Goal: Check status: Check status

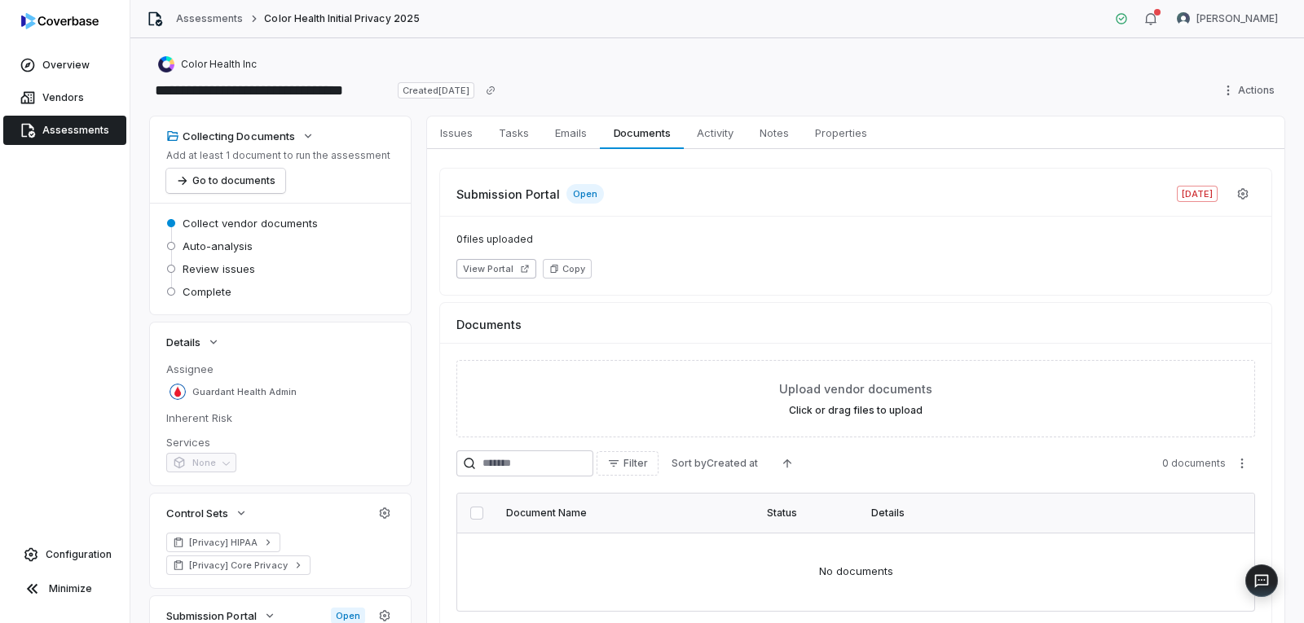
click at [52, 135] on span "Assessments" at bounding box center [75, 130] width 67 height 13
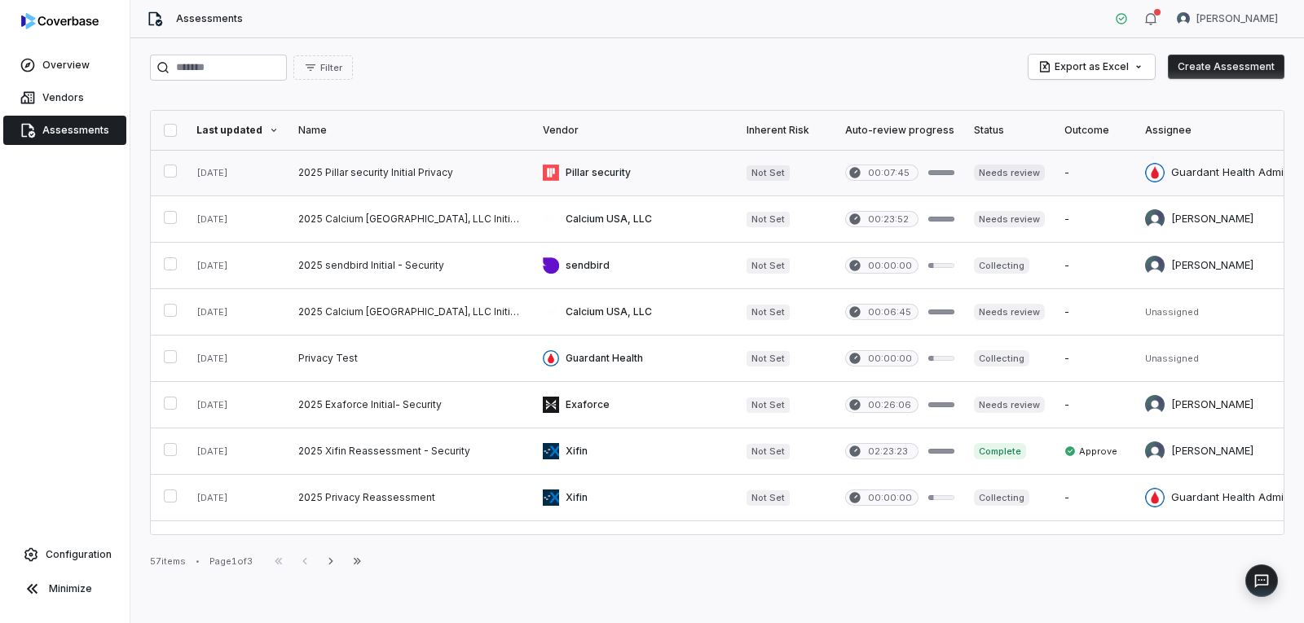
click at [444, 177] on link at bounding box center [410, 173] width 244 height 46
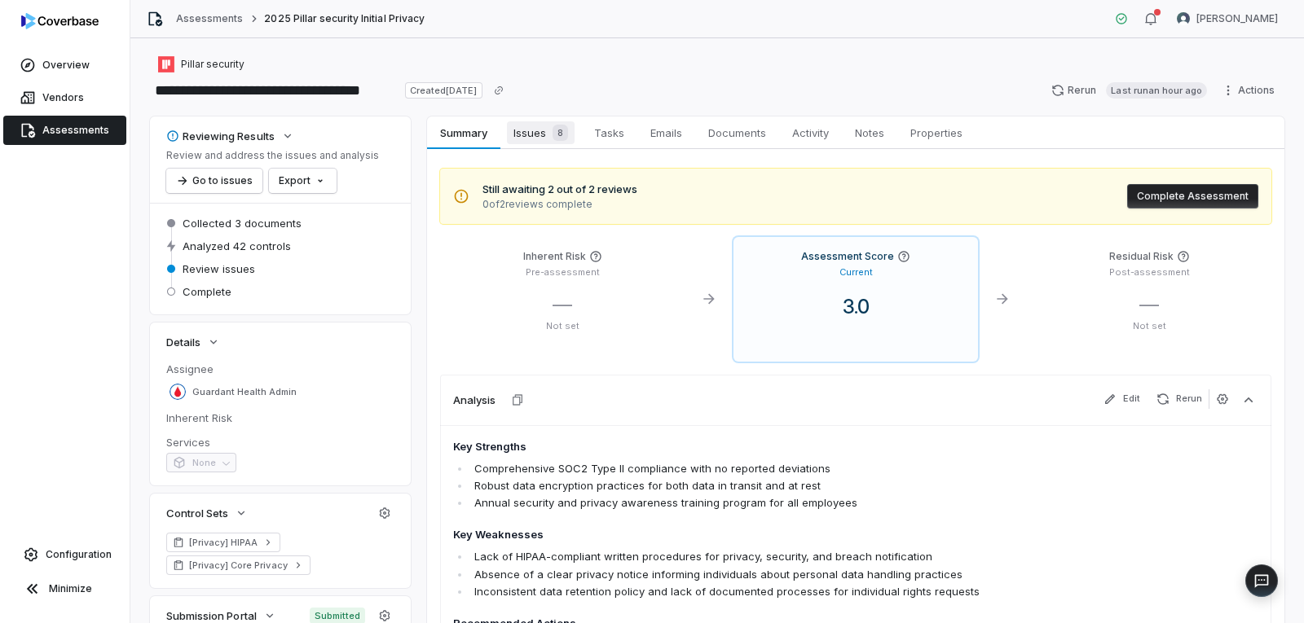
click at [535, 139] on span "Issues 8" at bounding box center [541, 132] width 68 height 23
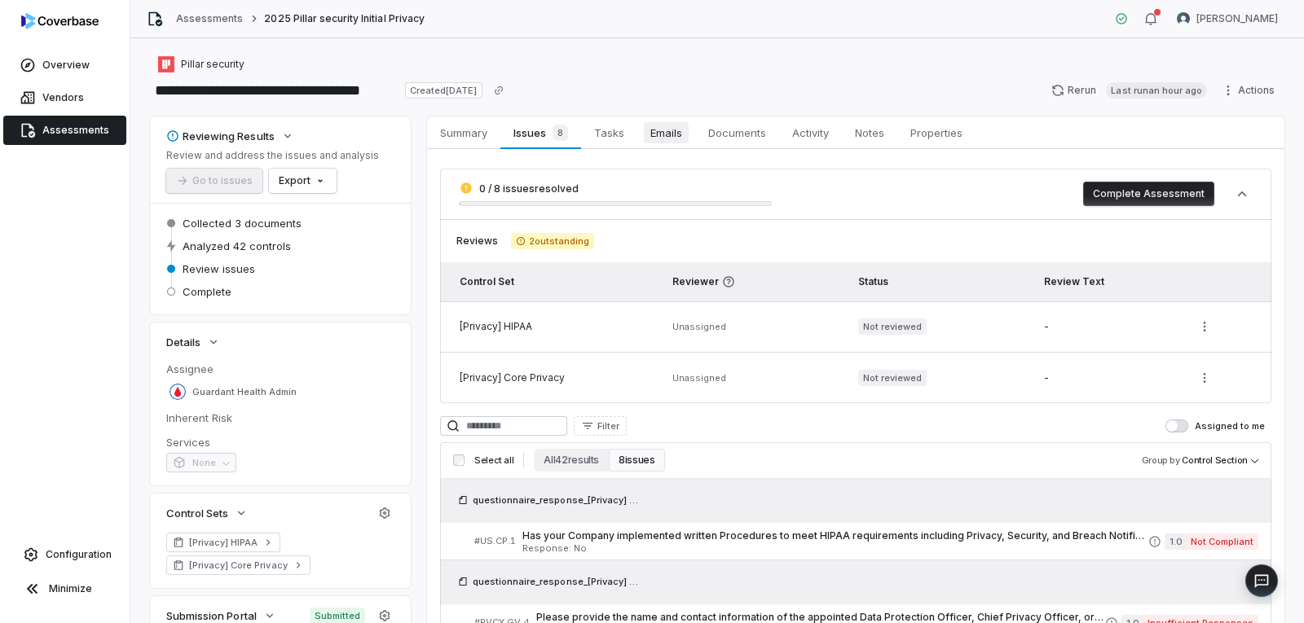
click at [672, 137] on span "Emails" at bounding box center [666, 132] width 45 height 21
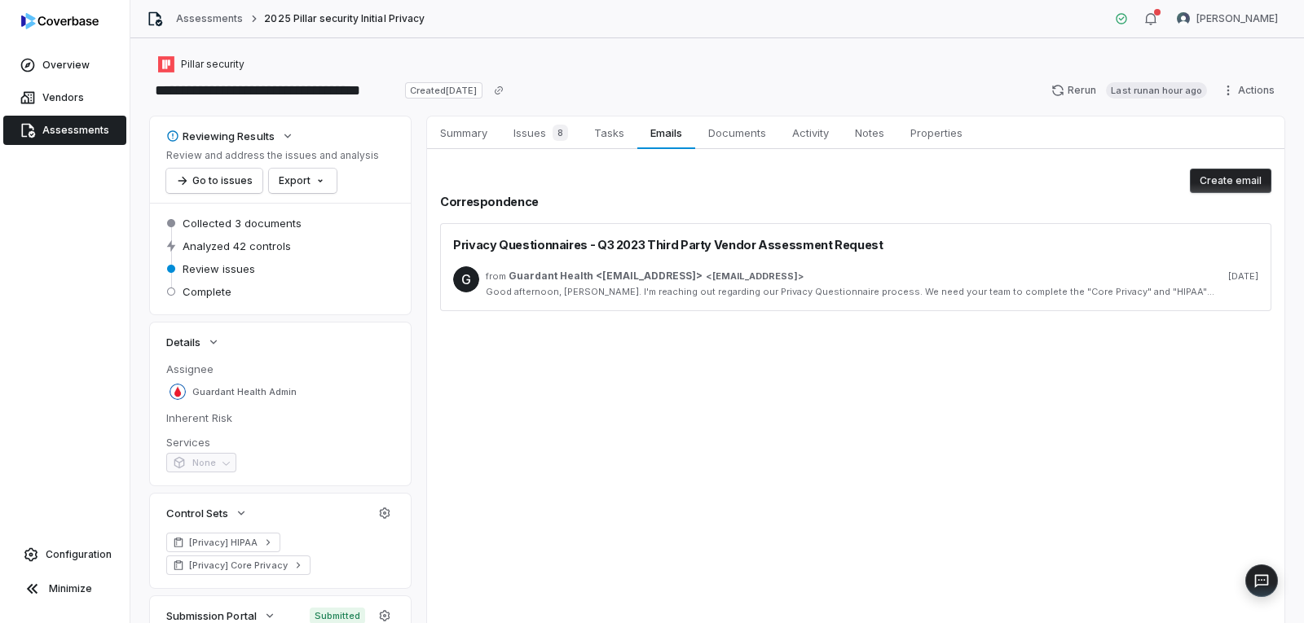
click at [91, 125] on span "Assessments" at bounding box center [75, 130] width 67 height 13
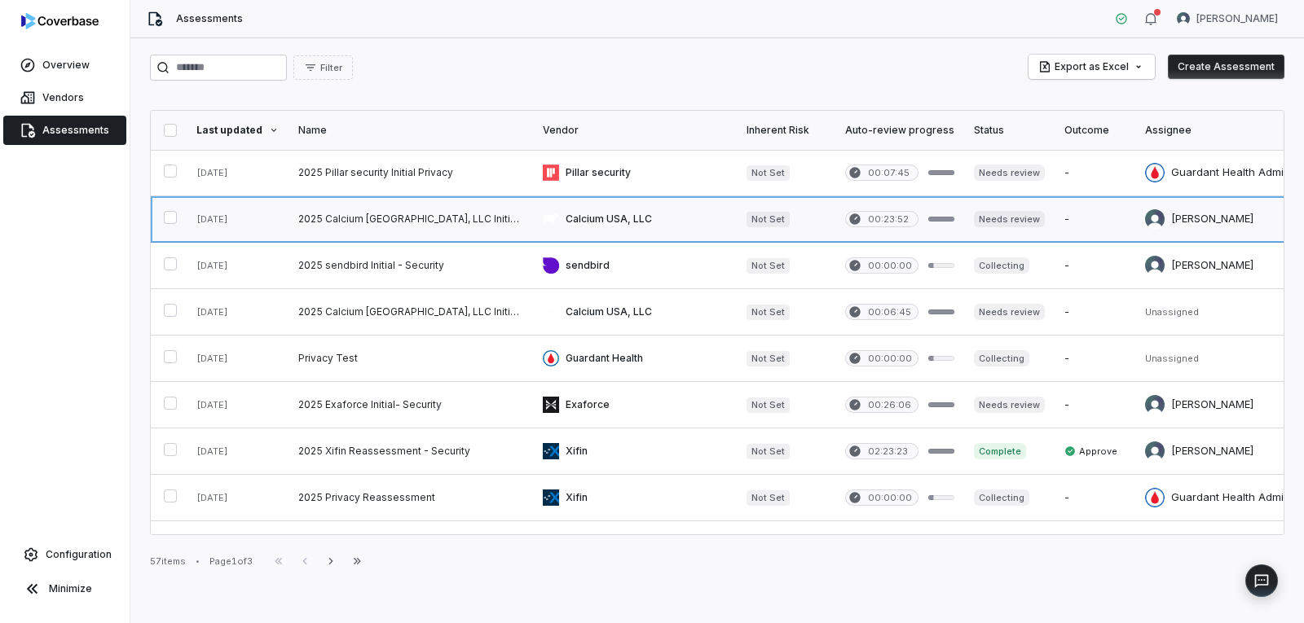
click at [415, 223] on link at bounding box center [410, 219] width 244 height 46
